Goal: Task Accomplishment & Management: Use online tool/utility

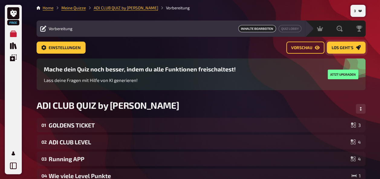
click at [348, 49] on span "Los geht's" at bounding box center [342, 48] width 22 height 4
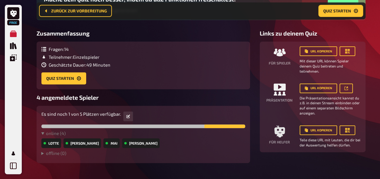
scroll to position [87, 0]
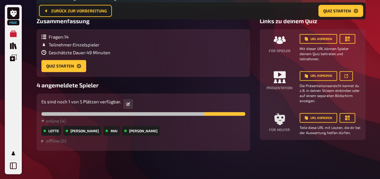
click at [134, 70] on div "Fragen : 14 Teilnehmer : Einzelspieler Geschätzte Dauer : 49 Minuten Quiz start…" at bounding box center [143, 53] width 204 height 38
click at [66, 68] on button "Quiz starten" at bounding box center [63, 66] width 45 height 12
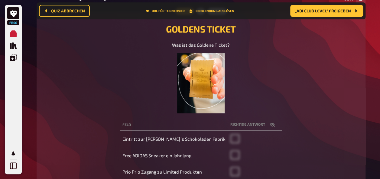
scroll to position [74, 0]
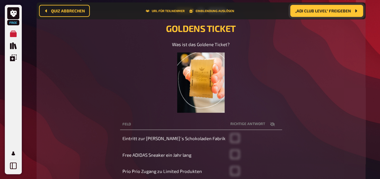
click at [332, 13] on button "„ADI CLUB LEVEL“ freigeben" at bounding box center [326, 11] width 73 height 12
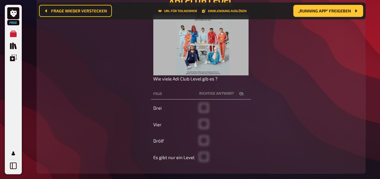
scroll to position [98, 0]
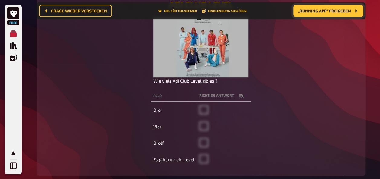
click at [337, 10] on span "„Running APP“ freigeben" at bounding box center [324, 11] width 53 height 4
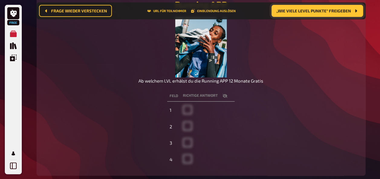
click at [337, 10] on span "„Wie viele Level Punkte“ freigeben" at bounding box center [313, 11] width 75 height 4
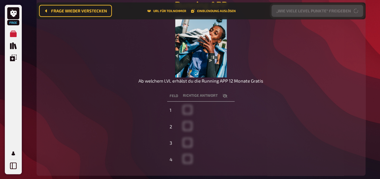
scroll to position [81, 0]
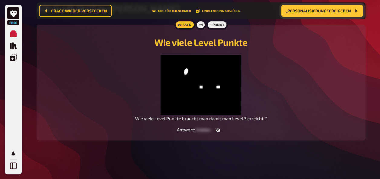
click at [337, 10] on span "„Personalisierung“ freigeben" at bounding box center [318, 11] width 65 height 4
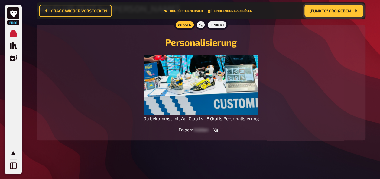
scroll to position [74, 0]
click at [337, 10] on span "„Punkte“ freigeben" at bounding box center [330, 11] width 42 height 4
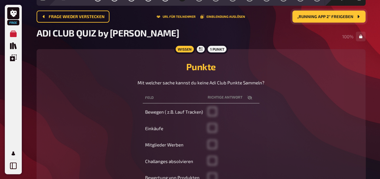
scroll to position [29, 0]
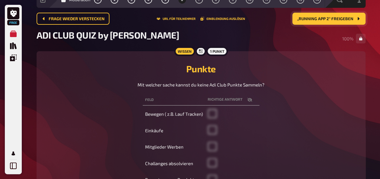
click at [337, 19] on span "„Running APP 2“ freigeben" at bounding box center [325, 19] width 56 height 4
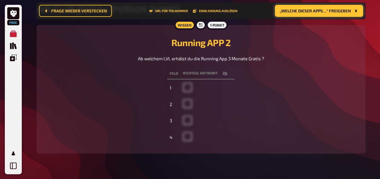
scroll to position [62, 0]
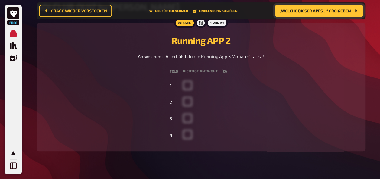
click at [224, 71] on icon "button" at bounding box center [224, 71] width 5 height 5
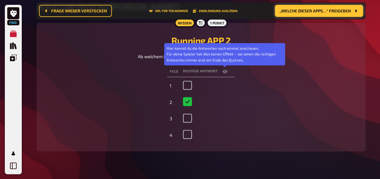
click at [224, 71] on icon "button" at bounding box center [224, 71] width 5 height 5
checkbox input "false"
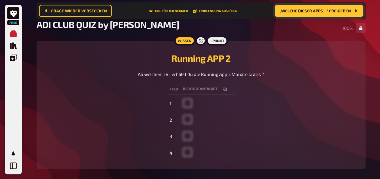
scroll to position [25, 0]
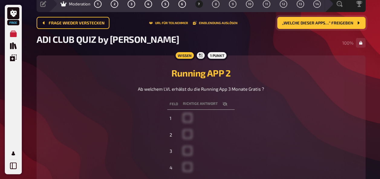
click at [337, 26] on button "„Welche dieser Apps…“ freigeben" at bounding box center [321, 23] width 88 height 12
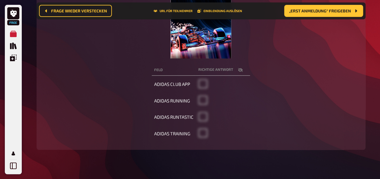
scroll to position [137, 0]
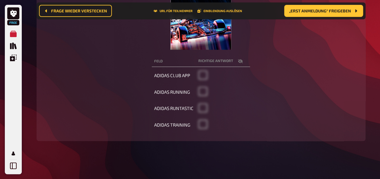
click at [380, 99] on html "Free Meine Quizze Quiz Sammlung Einblendungen Mein Konto 5 Home Meine Quizze AD…" at bounding box center [190, 22] width 380 height 318
click at [233, 61] on button "button" at bounding box center [240, 61] width 15 height 6
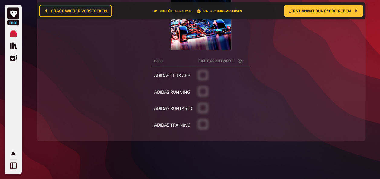
click at [233, 61] on button "button" at bounding box center [240, 61] width 15 height 6
checkbox input "false"
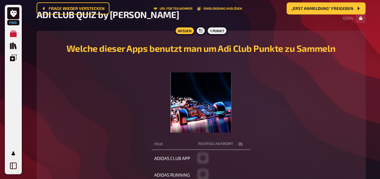
scroll to position [25, 0]
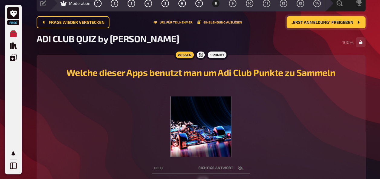
click at [329, 19] on button "„Erst Anmeldung“ freigeben" at bounding box center [325, 22] width 79 height 12
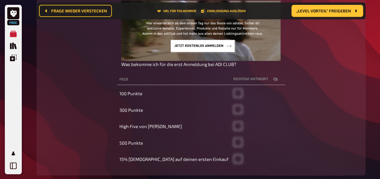
scroll to position [121, 0]
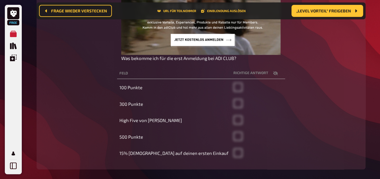
click at [273, 73] on icon "button" at bounding box center [275, 73] width 5 height 4
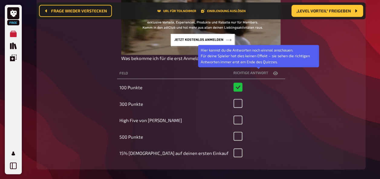
click at [273, 73] on icon "button" at bounding box center [275, 74] width 5 height 4
click at [273, 73] on icon "button" at bounding box center [275, 73] width 5 height 4
click at [273, 73] on icon "button" at bounding box center [275, 74] width 5 height 4
checkbox input "false"
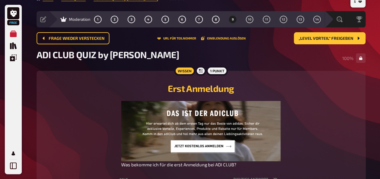
scroll to position [7, 0]
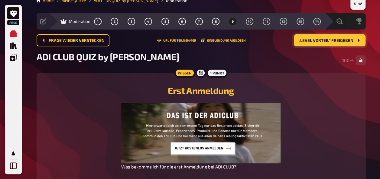
click at [332, 39] on span "„Level Vorteil“ freigeben" at bounding box center [326, 41] width 55 height 4
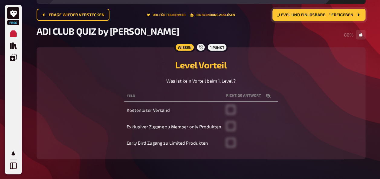
scroll to position [21, 0]
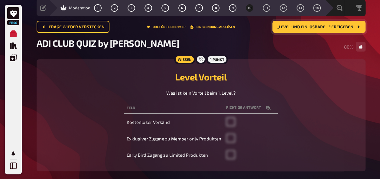
click at [340, 22] on button "„Level und einlösbare…“ freigeben" at bounding box center [318, 27] width 93 height 12
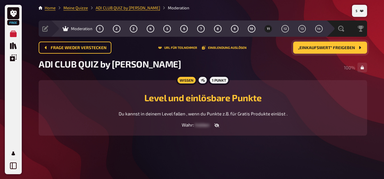
click at [336, 48] on span "„Einkaufswert“ freigeben" at bounding box center [326, 48] width 57 height 4
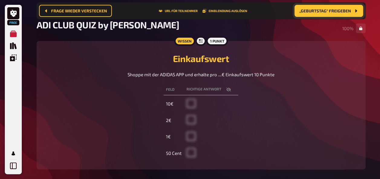
scroll to position [42, 0]
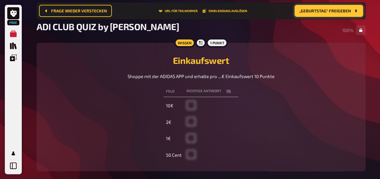
click at [333, 13] on span "„Geburtstag“ freigeben" at bounding box center [325, 11] width 52 height 4
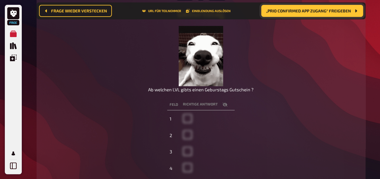
scroll to position [100, 0]
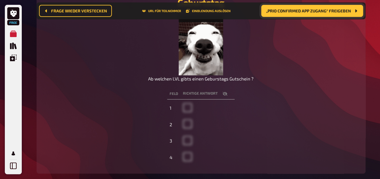
click at [223, 94] on icon "button" at bounding box center [224, 94] width 5 height 5
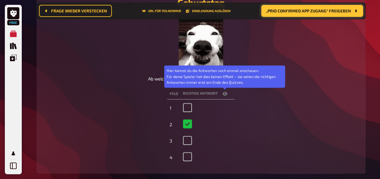
click at [223, 94] on icon "button" at bounding box center [224, 94] width 5 height 5
checkbox input "false"
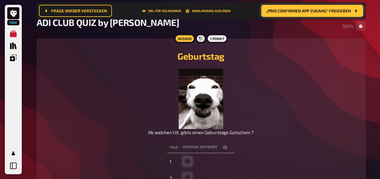
scroll to position [46, 0]
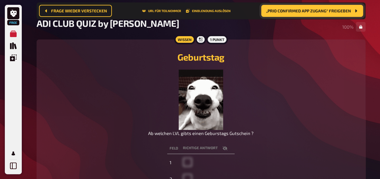
click at [326, 13] on span "„Prio CONFIRMED APP Zugang“ freigeben" at bounding box center [308, 11] width 85 height 4
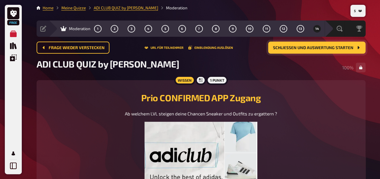
click at [331, 51] on button "Schließen und Auswertung starten" at bounding box center [316, 48] width 97 height 12
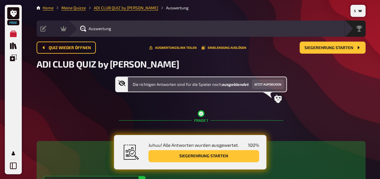
drag, startPoint x: 380, startPoint y: 17, endPoint x: 381, endPoint y: 26, distance: 9.4
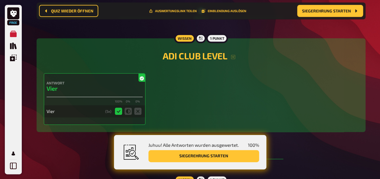
scroll to position [267, 0]
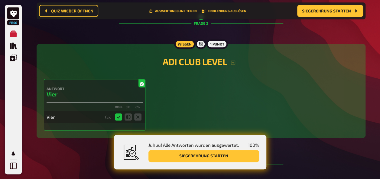
click at [204, 157] on button "Siegerehrung starten" at bounding box center [203, 156] width 111 height 12
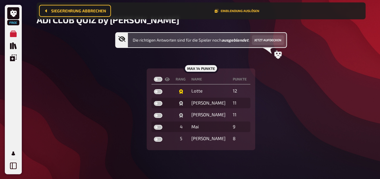
scroll to position [49, 0]
click at [268, 38] on button "Jetzt aufdecken" at bounding box center [268, 40] width 32 height 10
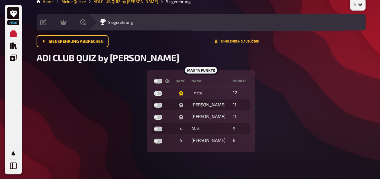
scroll to position [8, 0]
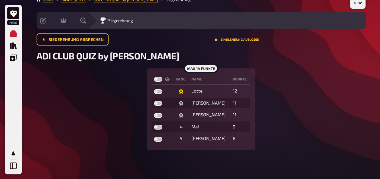
click at [350, 70] on div "max 14 Punkte Rang Name Punkte Lotte 12 Diana 11 Philipp 11 [DATE] 9 5 Sascha 8" at bounding box center [201, 110] width 329 height 82
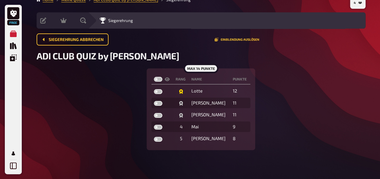
click at [350, 70] on div "max 14 Punkte Rang Name Punkte Lotte 12 Diana 11 Philipp 11 [DATE] 9 5 Sascha 8" at bounding box center [201, 110] width 329 height 82
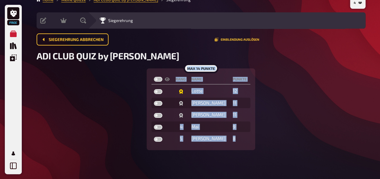
click at [350, 70] on div "max 14 Punkte Rang Name Punkte Lotte 12 Diana 11 Philipp 11 [DATE] 9 5 Sascha 8" at bounding box center [201, 110] width 329 height 82
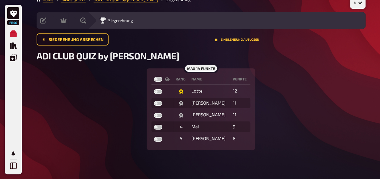
click at [147, 54] on h2 "ADI CLUB QUIZ by [PERSON_NAME]" at bounding box center [201, 55] width 329 height 11
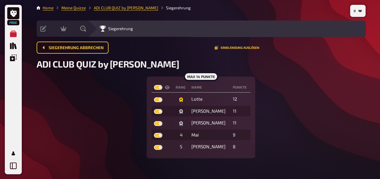
click at [106, 11] on main "Home Meine Quizze ADI CLUB QUIZ by [PERSON_NAME] Vorbereitung Inhalte Bearbeite…" at bounding box center [201, 82] width 329 height 154
click at [112, 7] on link "ADI CLUB QUIZ by [PERSON_NAME]" at bounding box center [126, 7] width 64 height 5
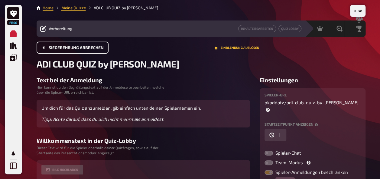
click at [87, 49] on span "Siegerehrung abbrechen" at bounding box center [76, 48] width 55 height 4
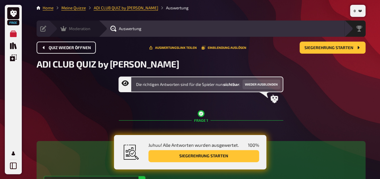
click at [63, 30] on icon at bounding box center [63, 28] width 6 height 5
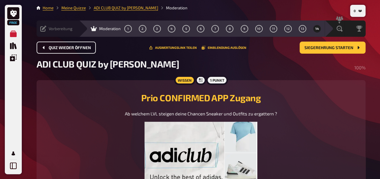
click at [42, 28] on icon at bounding box center [43, 29] width 6 height 6
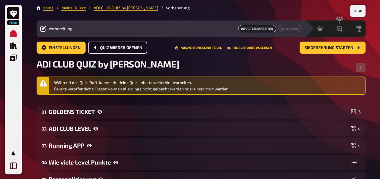
click at [259, 30] on span "Inhalte Bearbeiten" at bounding box center [257, 28] width 38 height 7
click at [263, 27] on span "Inhalte Bearbeiten" at bounding box center [257, 28] width 38 height 7
click at [286, 27] on link "Quiz Lobby" at bounding box center [289, 28] width 23 height 7
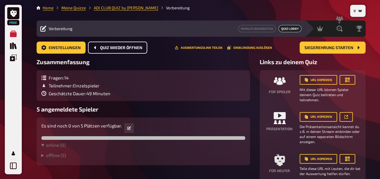
scroll to position [31, 0]
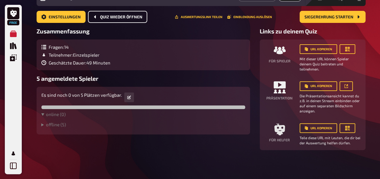
click at [50, 128] on details "offline ( 5 ) [PERSON_NAME] [PERSON_NAME]" at bounding box center [143, 126] width 204 height 8
click at [51, 126] on summary "offline ( 5 )" at bounding box center [143, 124] width 204 height 5
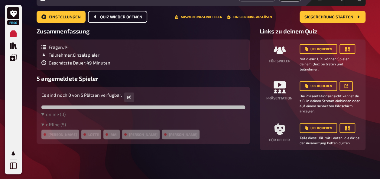
click at [51, 133] on div "[PERSON_NAME]" at bounding box center [59, 135] width 37 height 10
click at [42, 137] on div "[PERSON_NAME]" at bounding box center [59, 135] width 37 height 10
click at [43, 136] on div "[PERSON_NAME]" at bounding box center [59, 135] width 37 height 10
click at [48, 137] on div "[PERSON_NAME]" at bounding box center [59, 135] width 37 height 10
drag, startPoint x: 78, startPoint y: 135, endPoint x: 89, endPoint y: 135, distance: 10.9
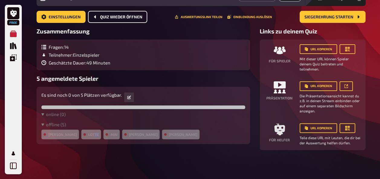
click at [89, 135] on div "[PERSON_NAME] [PERSON_NAME]" at bounding box center [143, 135] width 204 height 10
drag, startPoint x: 89, startPoint y: 135, endPoint x: 152, endPoint y: 110, distance: 68.1
click at [152, 110] on div "Es sind noch 0 von 5 Plätzen verfügbar. online ( 0 ) offline ( 5 ) [PERSON_NAME…" at bounding box center [143, 116] width 204 height 48
click at [130, 98] on icon at bounding box center [129, 98] width 4 height 4
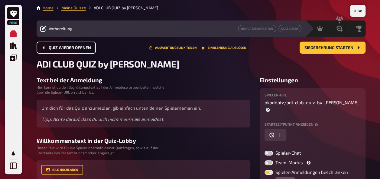
click at [72, 51] on button "Quiz wieder öffnen" at bounding box center [66, 48] width 59 height 12
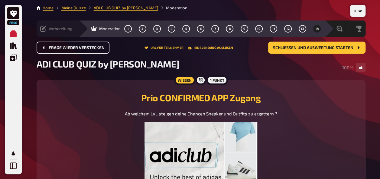
click at [72, 51] on button "Frage wieder verstecken" at bounding box center [73, 48] width 73 height 12
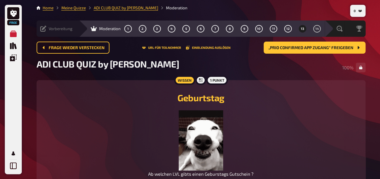
click at [99, 29] on span "Moderation" at bounding box center [109, 28] width 21 height 5
click at [117, 11] on main "Home Meine Quizze ADI CLUB QUIZ by [PERSON_NAME] Vorbereitung Inhalte Bearbeite…" at bounding box center [201, 142] width 329 height 274
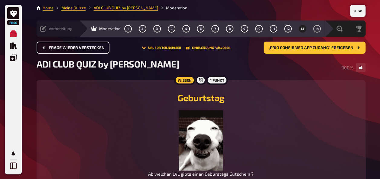
click at [102, 46] on span "Frage wieder verstecken" at bounding box center [77, 48] width 56 height 4
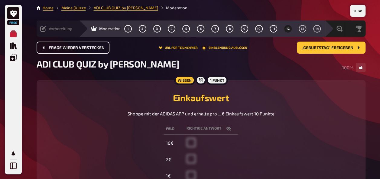
click at [102, 46] on span "Frage wieder verstecken" at bounding box center [77, 48] width 56 height 4
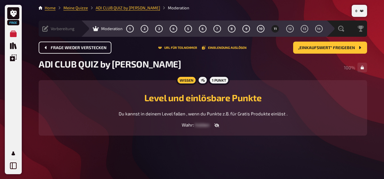
click at [102, 46] on span "Frage wieder verstecken" at bounding box center [79, 48] width 56 height 4
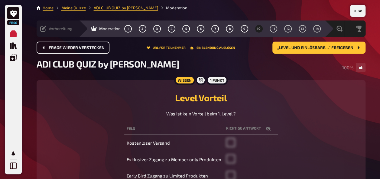
click at [102, 46] on span "Frage wieder verstecken" at bounding box center [77, 48] width 56 height 4
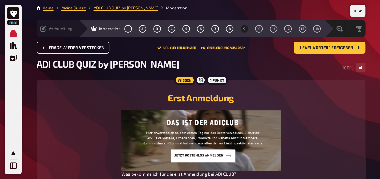
click at [102, 46] on span "Frage wieder verstecken" at bounding box center [77, 48] width 56 height 4
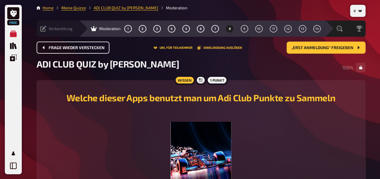
click at [102, 46] on span "Frage wieder verstecken" at bounding box center [77, 48] width 56 height 4
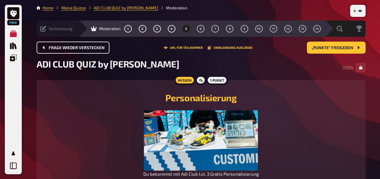
click at [102, 46] on span "Frage wieder verstecken" at bounding box center [77, 48] width 56 height 4
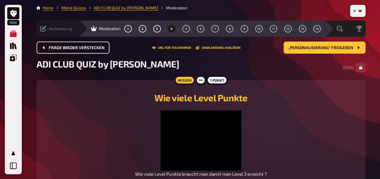
click at [102, 46] on span "Frage wieder verstecken" at bounding box center [77, 48] width 56 height 4
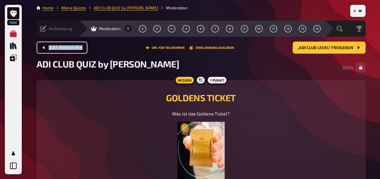
click at [102, 45] on div "Quiz abbrechen URL für Teilnehmer Einblendung auslösen „ADI CLUB LEVEL“ freigeb…" at bounding box center [201, 48] width 329 height 12
drag, startPoint x: 102, startPoint y: 45, endPoint x: 75, endPoint y: 47, distance: 27.9
click at [75, 47] on span "Quiz abbrechen" at bounding box center [66, 48] width 34 height 4
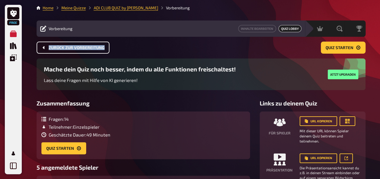
click at [87, 45] on button "Zurück zur Vorbereitung" at bounding box center [73, 48] width 73 height 12
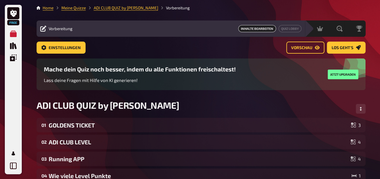
click at [131, 5] on li "ADI CLUB QUIZ by [PERSON_NAME]" at bounding box center [122, 8] width 72 height 6
click at [131, 6] on link "ADI CLUB QUIZ by [PERSON_NAME]" at bounding box center [126, 7] width 64 height 5
